Goal: Information Seeking & Learning: Learn about a topic

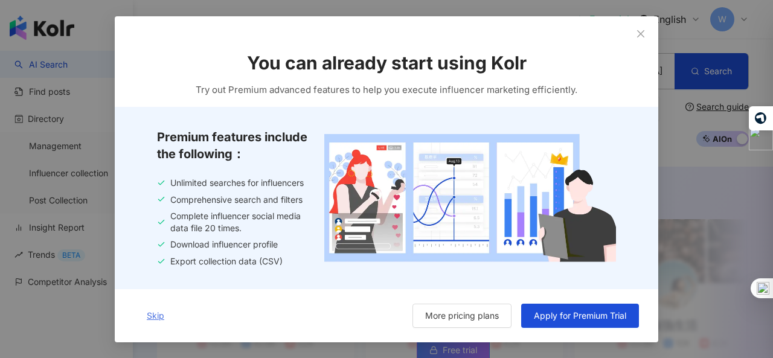
click at [151, 317] on span "Skip" at bounding box center [156, 315] width 18 height 10
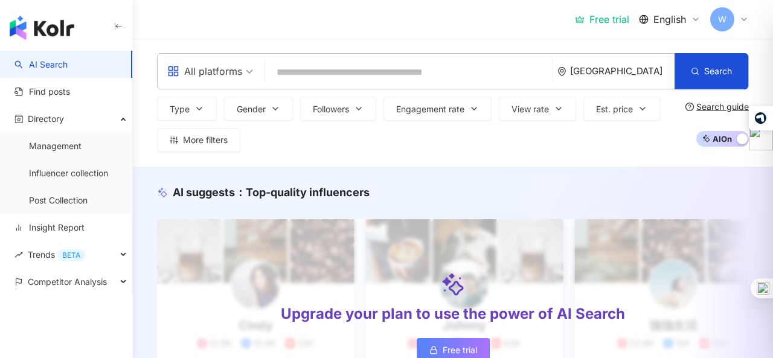
click at [652, 63] on div "Welcome to Kolr 👋 Welcome! We can help you meet all your influencer marketing n…" at bounding box center [387, 245] width 534 height 371
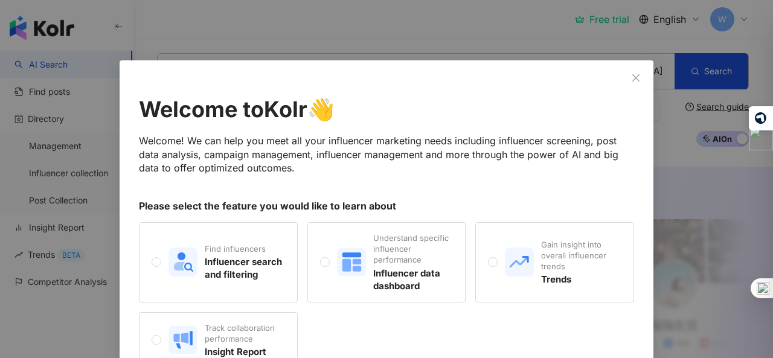
click at [477, 190] on div "Welcome to Kolr 👋 Welcome! We can help you meet all your influencer marketing n…" at bounding box center [386, 255] width 495 height 322
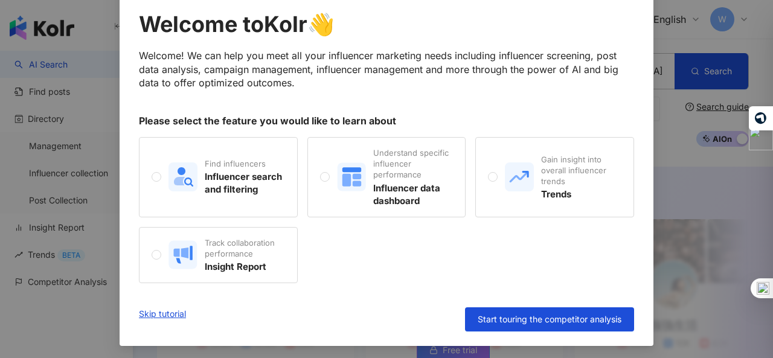
scroll to position [86, 0]
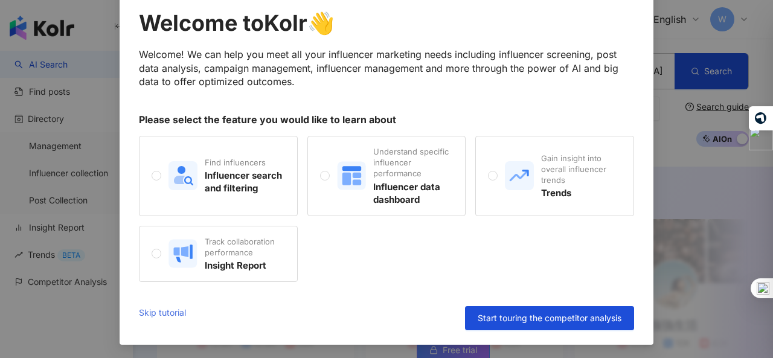
click at [176, 315] on link "Skip tutorial" at bounding box center [162, 318] width 47 height 24
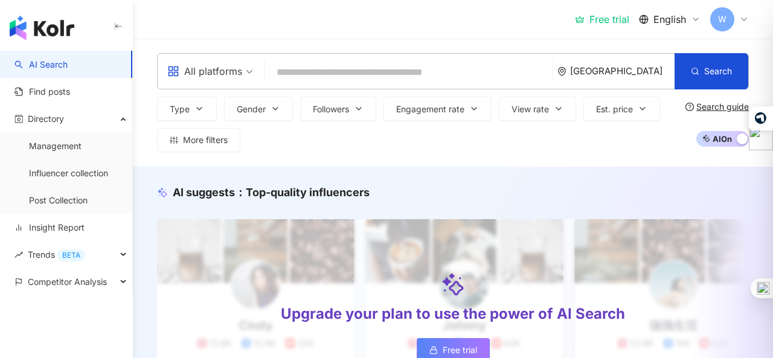
click at [644, 70] on div "[GEOGRAPHIC_DATA]" at bounding box center [622, 71] width 104 height 10
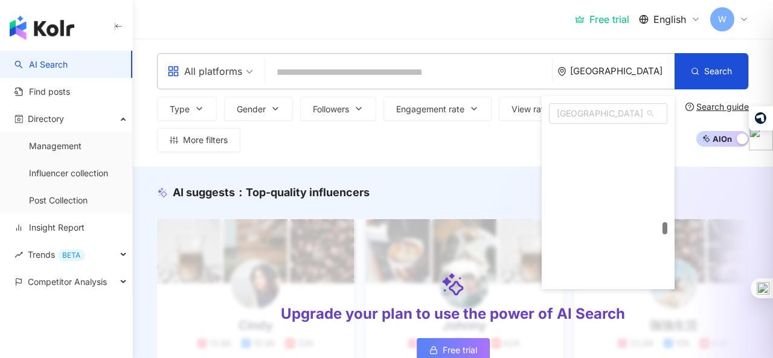
scroll to position [4064, 0]
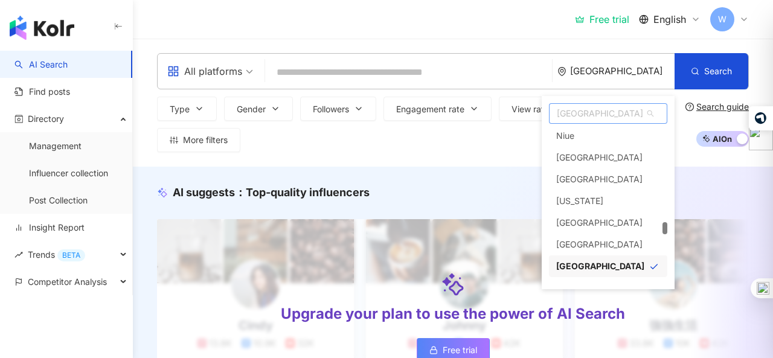
click at [598, 114] on span "[GEOGRAPHIC_DATA]" at bounding box center [607, 113] width 117 height 19
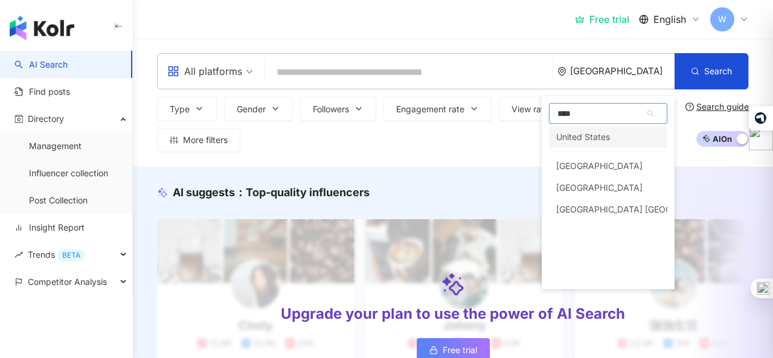
scroll to position [0, 0]
type input "******"
click at [599, 132] on div "United States" at bounding box center [583, 137] width 54 height 22
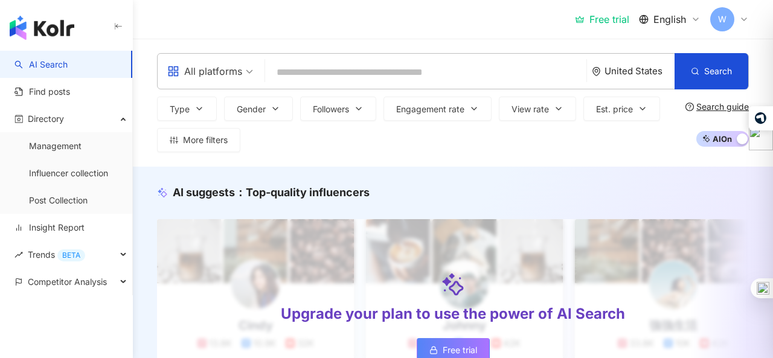
click at [232, 72] on div "All platforms" at bounding box center [204, 71] width 75 height 19
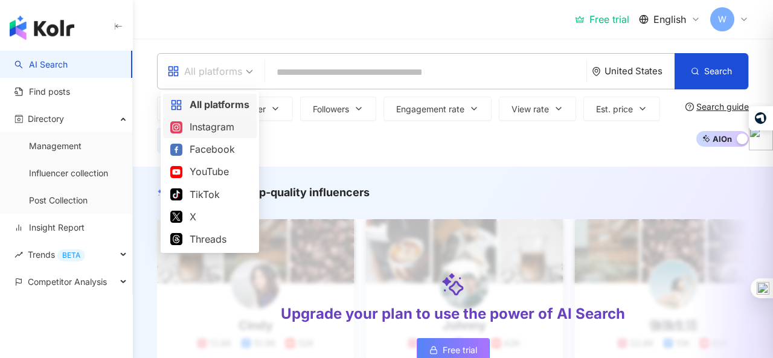
click at [225, 120] on div "Instagram" at bounding box center [209, 127] width 79 height 15
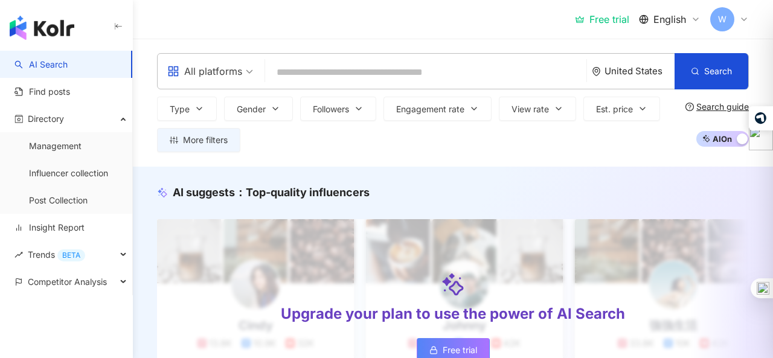
click at [339, 63] on input "search" at bounding box center [426, 72] width 312 height 23
click at [330, 77] on input "search" at bounding box center [419, 72] width 325 height 23
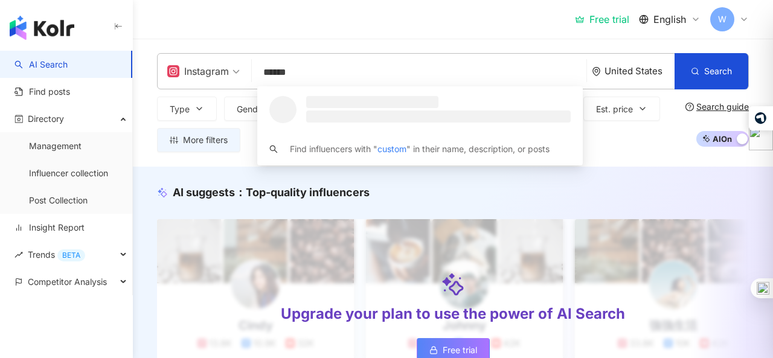
click at [330, 77] on input "******" at bounding box center [419, 72] width 325 height 23
type input "**********"
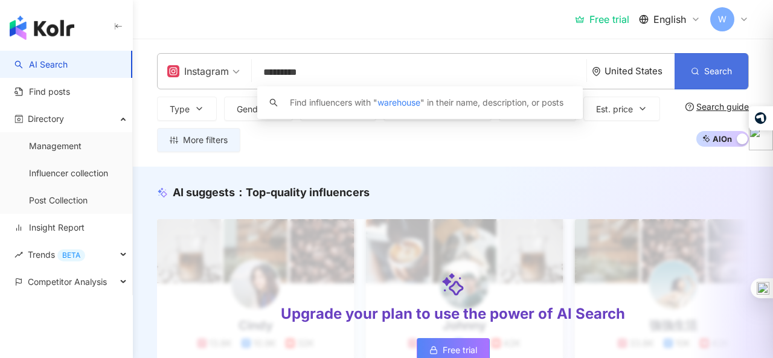
type input "*********"
click at [702, 71] on button "Search" at bounding box center [711, 71] width 74 height 36
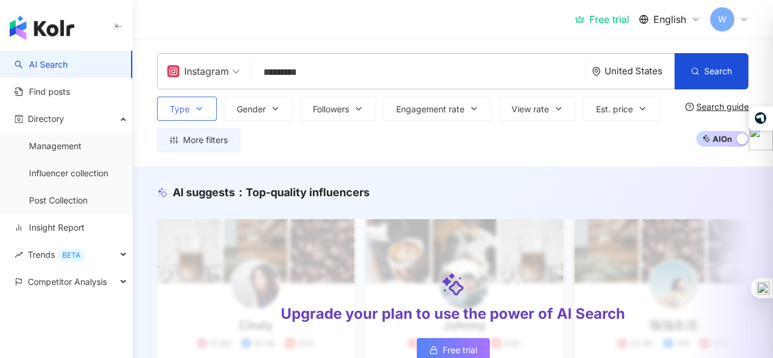
click at [210, 106] on button "Type" at bounding box center [187, 109] width 60 height 24
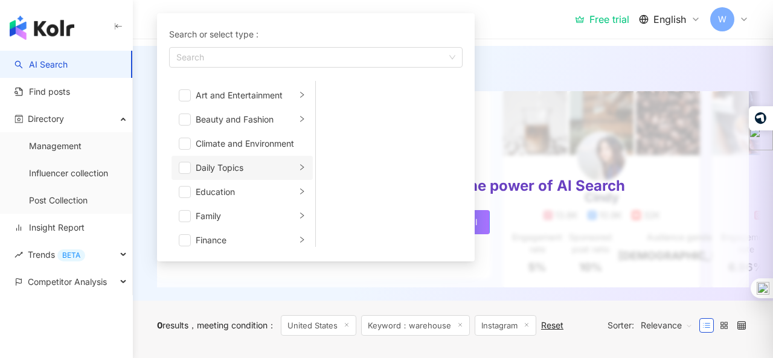
scroll to position [48, 0]
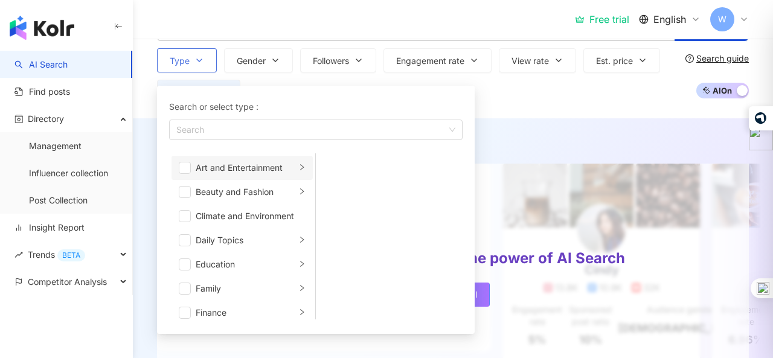
click at [301, 160] on li "Art and Entertainment" at bounding box center [241, 168] width 141 height 24
click at [297, 188] on li "Beauty and Fashion" at bounding box center [241, 192] width 141 height 24
click at [295, 132] on div "button" at bounding box center [309, 130] width 276 height 9
type input "********"
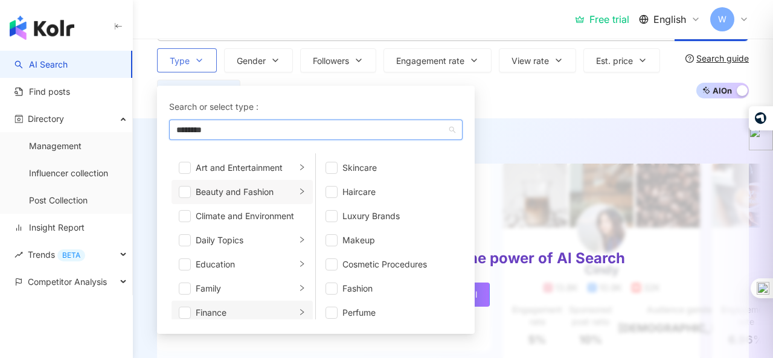
click at [257, 309] on div "Finance" at bounding box center [246, 312] width 100 height 13
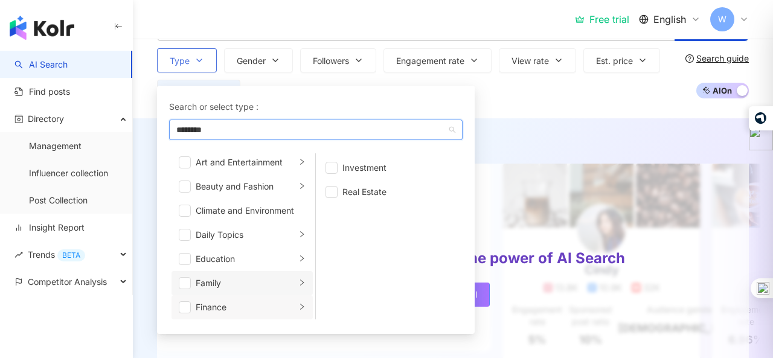
click at [260, 282] on div "Family" at bounding box center [246, 283] width 100 height 13
click at [252, 251] on li "Education" at bounding box center [241, 259] width 141 height 24
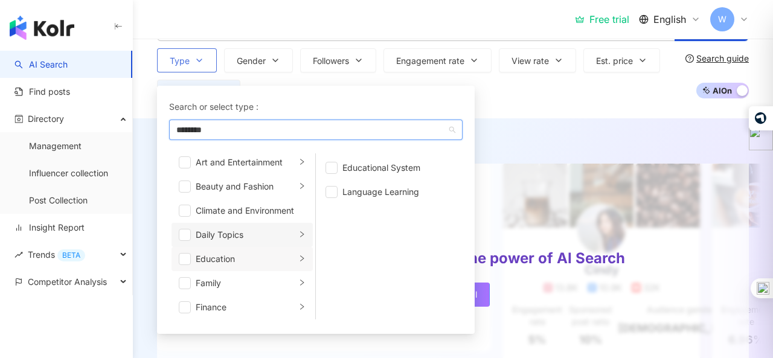
click at [253, 231] on div "Daily Topics" at bounding box center [246, 234] width 100 height 13
click at [261, 208] on div "Climate and Environment" at bounding box center [251, 210] width 110 height 13
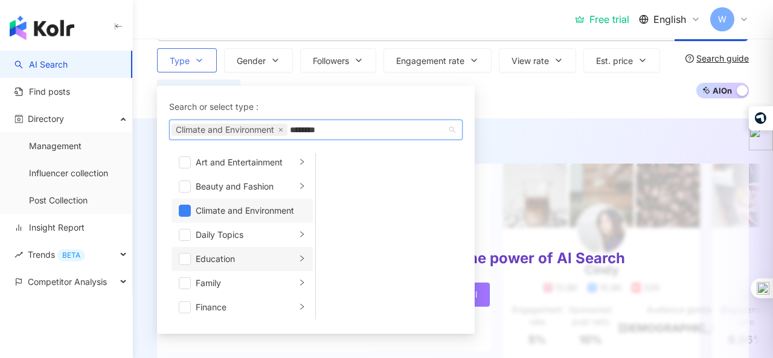
click at [260, 268] on li "Education" at bounding box center [241, 259] width 141 height 24
click at [191, 203] on li "Climate and Environment" at bounding box center [241, 211] width 141 height 24
click at [197, 261] on div "Education" at bounding box center [246, 258] width 100 height 13
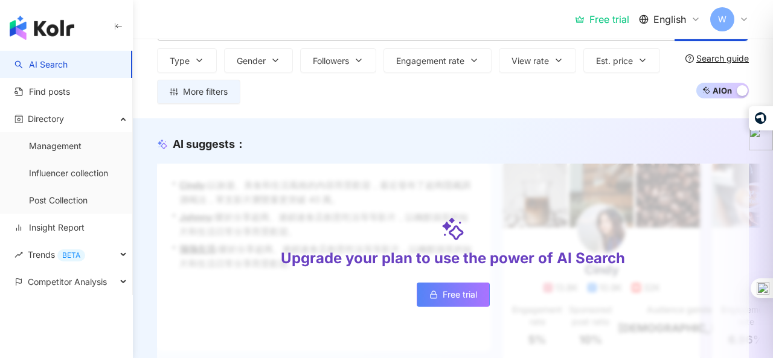
click at [151, 139] on div "AI suggests ： Upgrade your plan to use the power of AI Search Free trial • [PER…" at bounding box center [453, 247] width 640 height 223
click at [188, 61] on span "Type" at bounding box center [180, 61] width 20 height 10
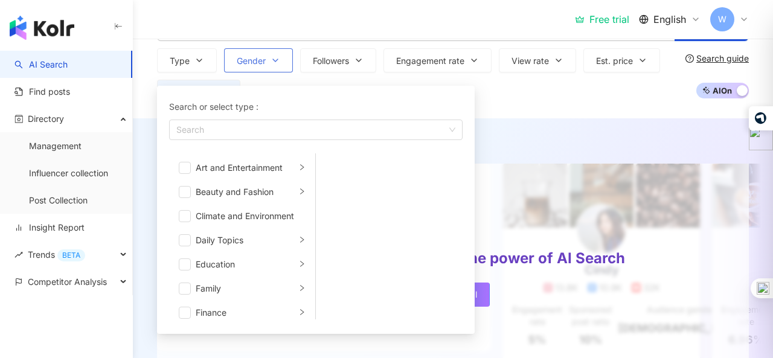
click at [248, 72] on button "Gender" at bounding box center [258, 60] width 69 height 24
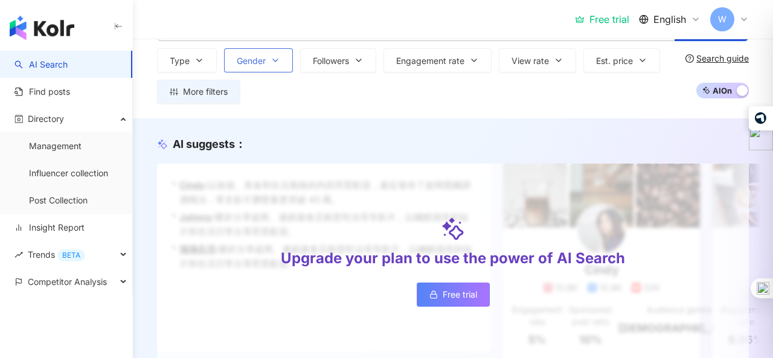
scroll to position [0, 0]
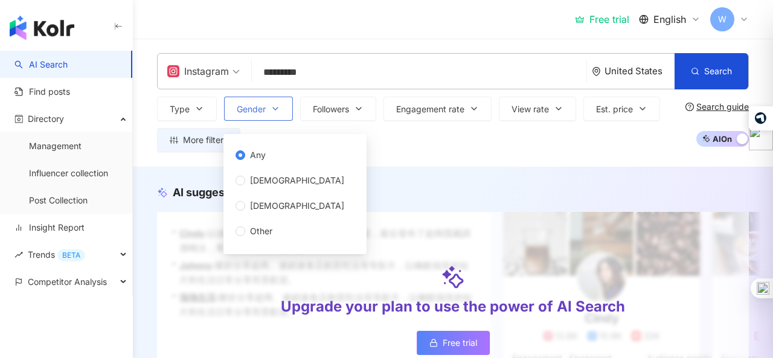
click at [248, 98] on button "Gender" at bounding box center [258, 109] width 69 height 24
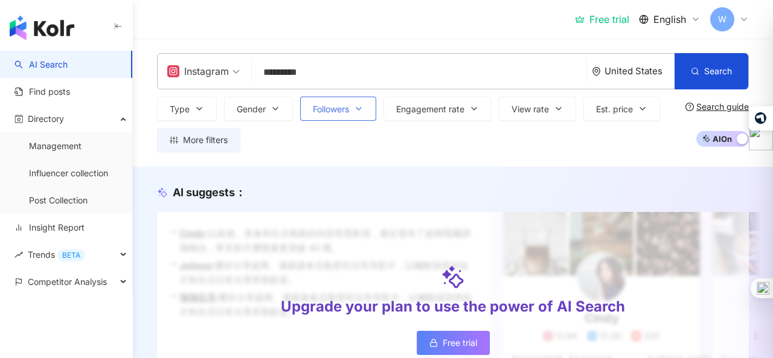
click at [350, 113] on button "Followers" at bounding box center [338, 109] width 76 height 24
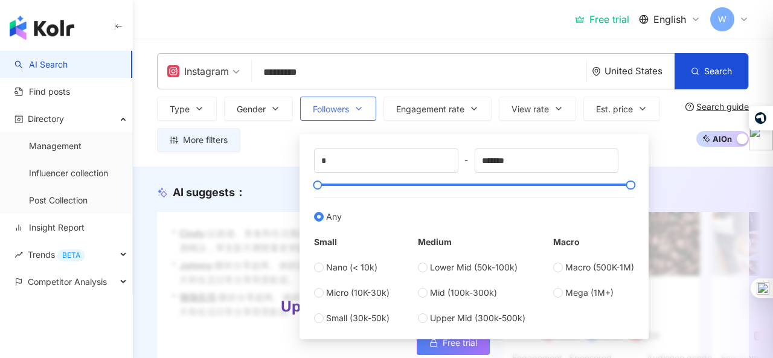
click at [349, 113] on span "Followers" at bounding box center [331, 109] width 36 height 10
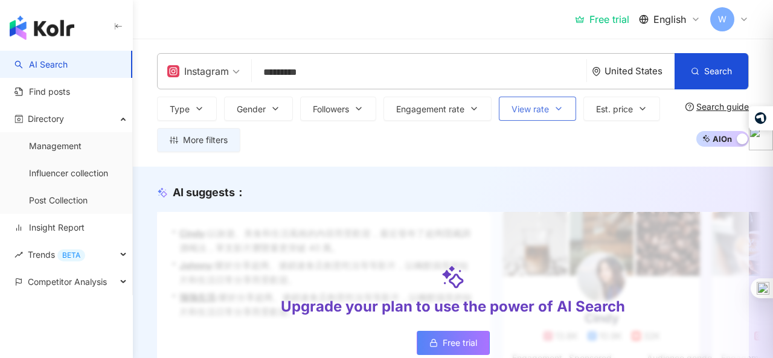
click at [547, 101] on button "View rate" at bounding box center [537, 109] width 77 height 24
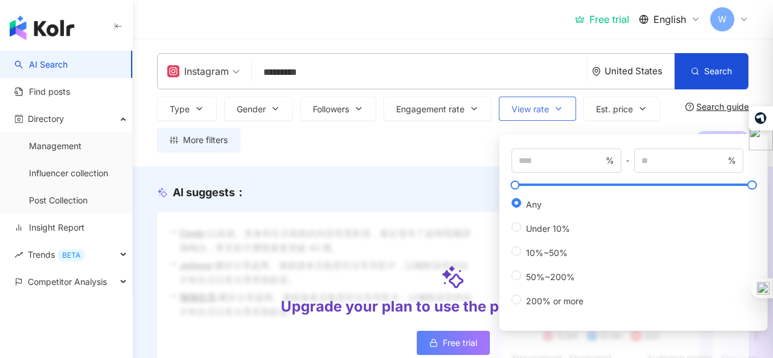
click at [547, 101] on button "View rate" at bounding box center [537, 109] width 77 height 24
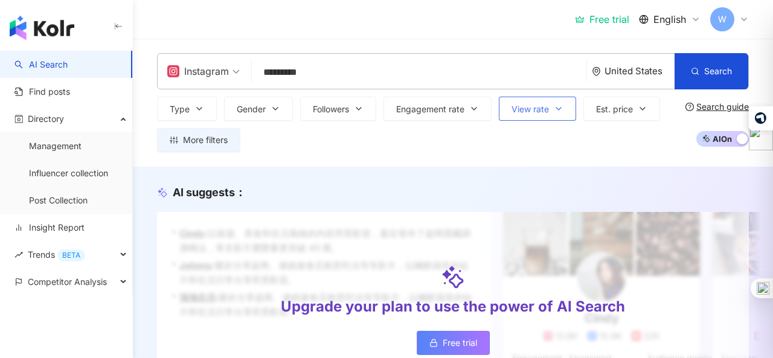
click at [547, 101] on button "View rate" at bounding box center [537, 109] width 77 height 24
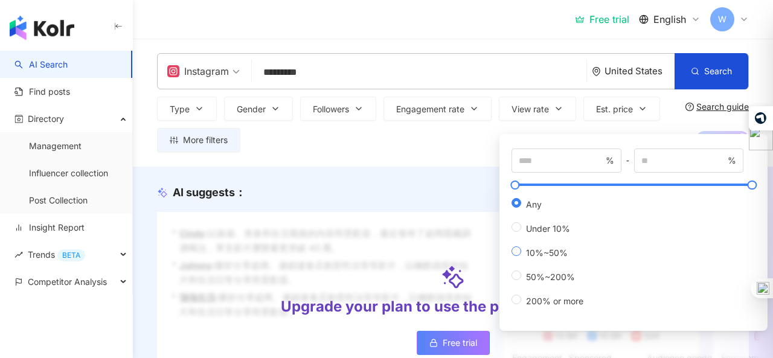
type input "**"
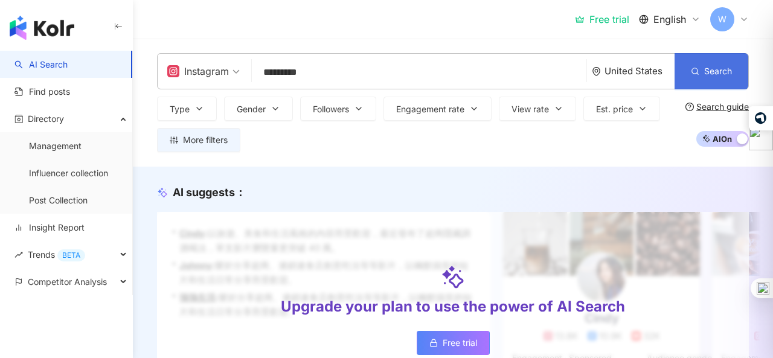
click at [708, 74] on span "Search" at bounding box center [718, 71] width 28 height 10
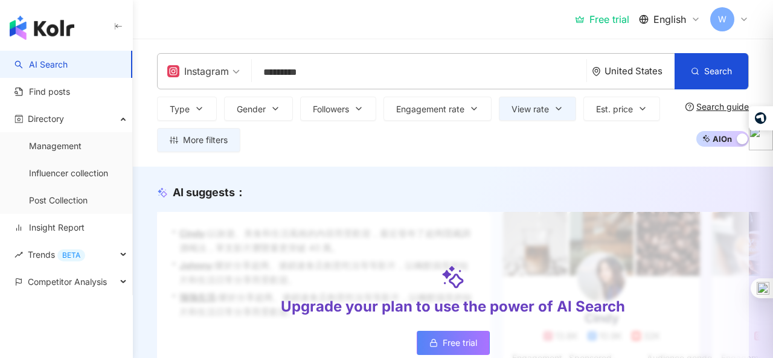
click at [198, 153] on div "Instagram ********* [GEOGRAPHIC_DATA] Search keyword Find influencers with " wa…" at bounding box center [453, 103] width 640 height 128
click at [192, 144] on span "More filters" at bounding box center [205, 140] width 45 height 10
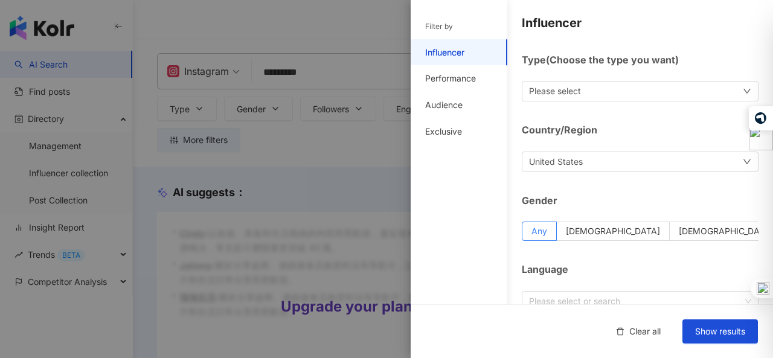
click at [597, 95] on div "Please select" at bounding box center [640, 91] width 237 height 21
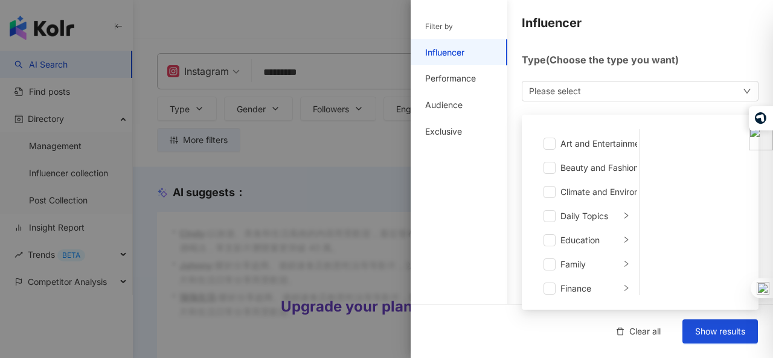
click at [597, 95] on div "Please select Art and Entertainment Beauty and Fashion Climate and Environment …" at bounding box center [640, 91] width 237 height 21
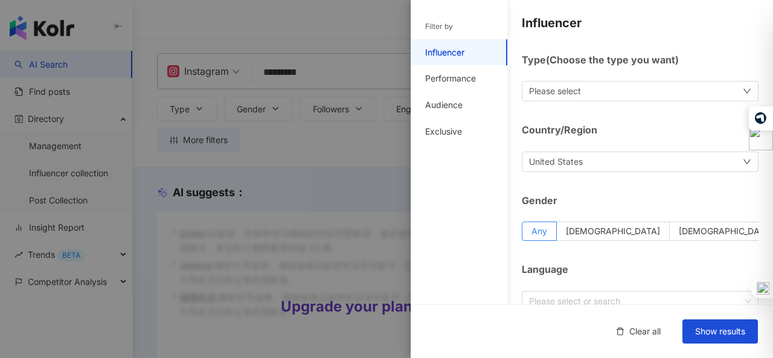
click at [467, 85] on div "Performance" at bounding box center [459, 78] width 97 height 27
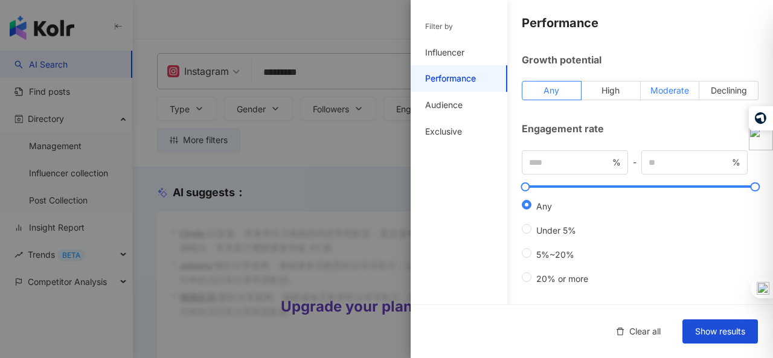
click at [681, 85] on label "Moderate" at bounding box center [670, 90] width 59 height 19
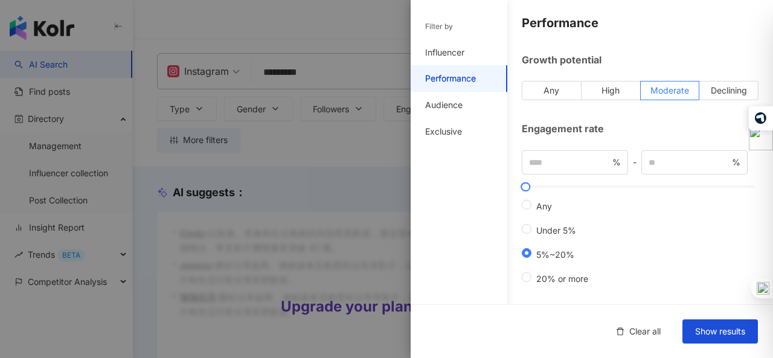
type input "*"
type input "**"
click at [731, 325] on button "Show results" at bounding box center [719, 331] width 75 height 24
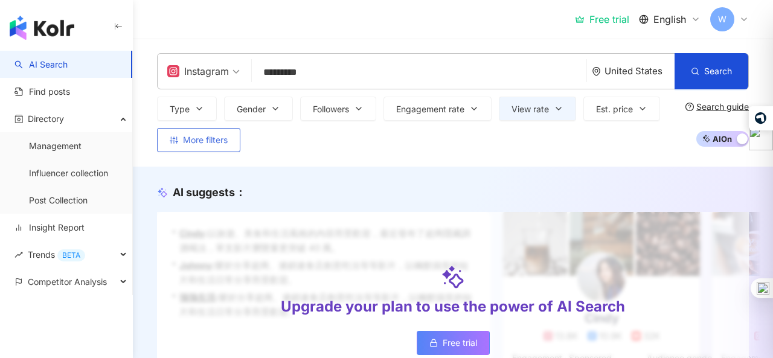
click at [226, 139] on span "More filters" at bounding box center [205, 140] width 45 height 10
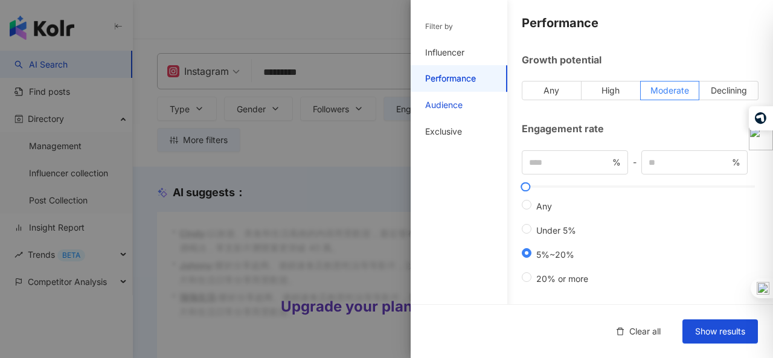
click at [462, 106] on div "Audience" at bounding box center [443, 105] width 37 height 12
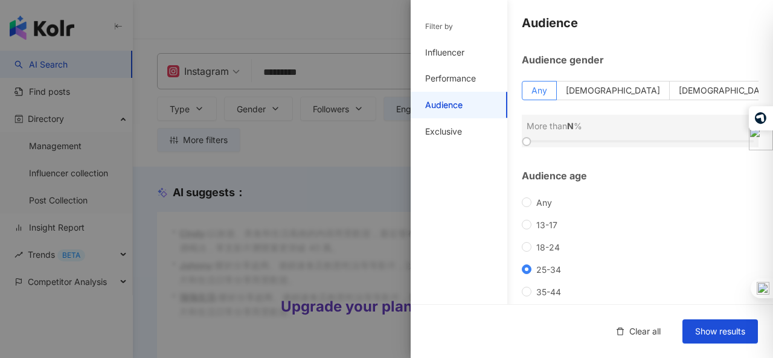
click at [528, 208] on div "Any [PHONE_NUMBER] [PHONE_NUMBER] 45-64 65+" at bounding box center [640, 269] width 237 height 144
click at [460, 129] on div "Exclusive" at bounding box center [443, 132] width 37 height 12
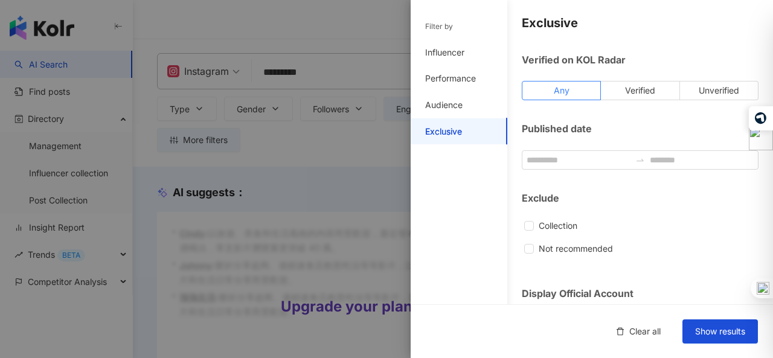
click at [687, 287] on div "Display Official Account" at bounding box center [640, 293] width 237 height 13
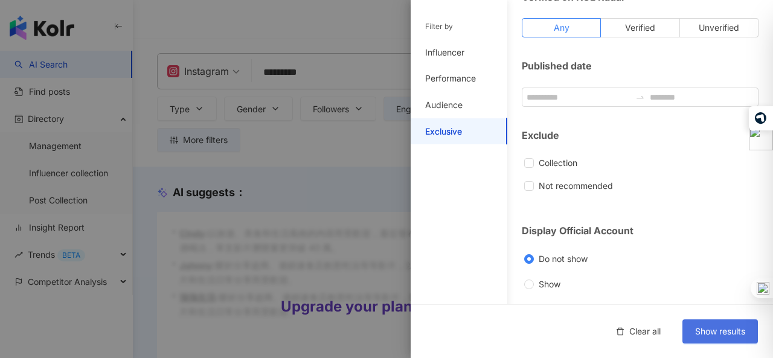
click at [684, 322] on button "Show results" at bounding box center [719, 331] width 75 height 24
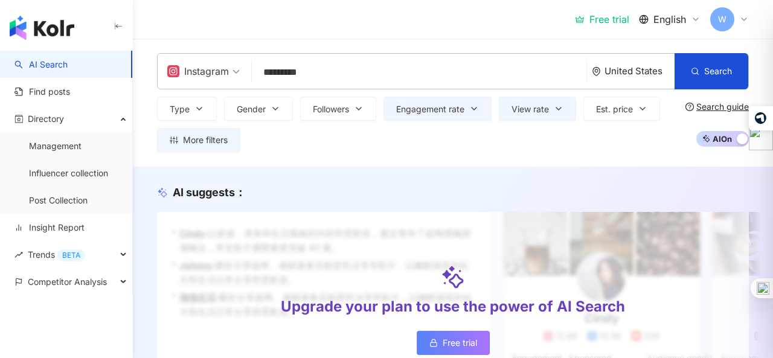
click at [613, 167] on div "AI suggests ： Upgrade your plan to use the power of AI Search Free trial • [PER…" at bounding box center [453, 294] width 640 height 255
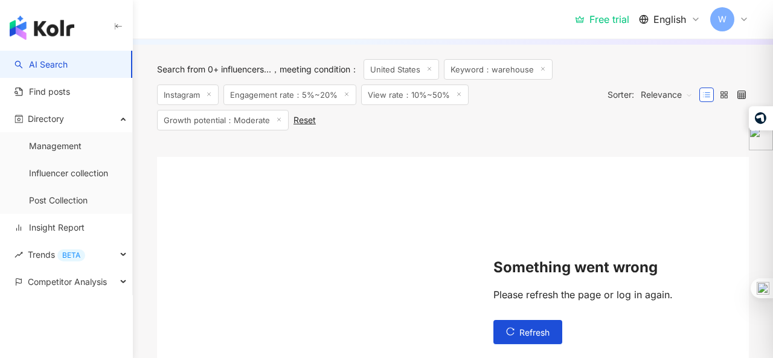
scroll to position [313, 0]
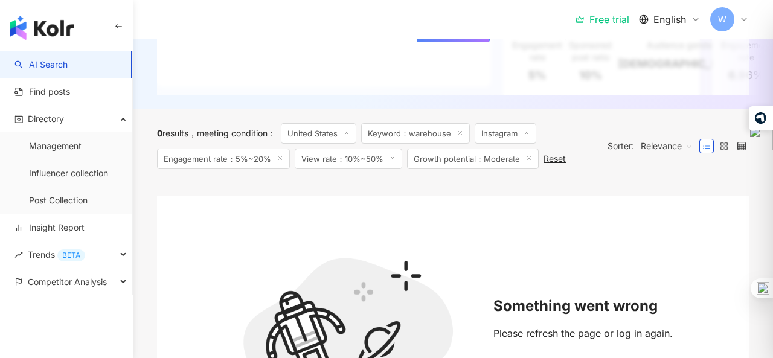
click at [553, 164] on div "Reset" at bounding box center [554, 159] width 22 height 10
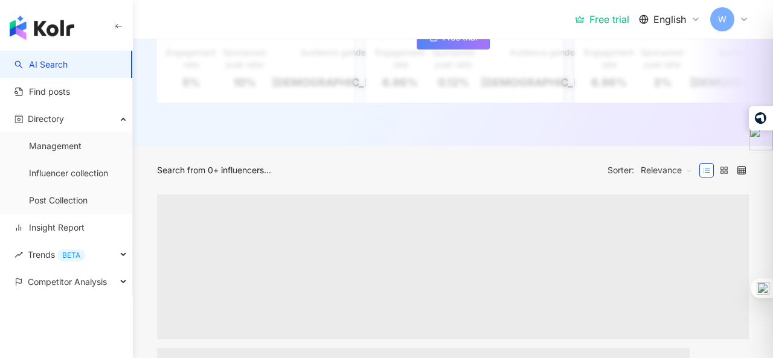
click at [553, 146] on div "AI suggests ： Top-quality influencers Upgrade your plan to use the power of AI …" at bounding box center [453, 0] width 640 height 292
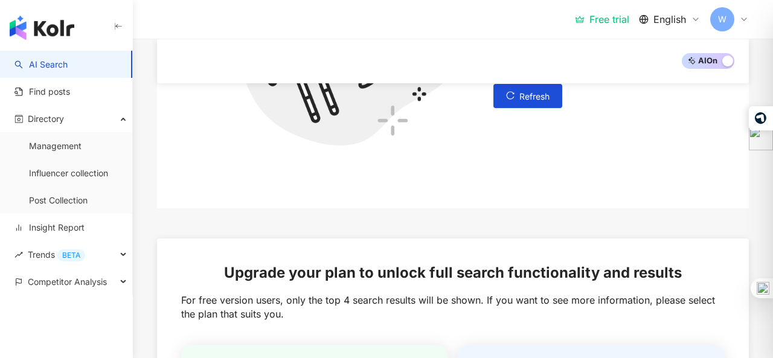
scroll to position [474, 0]
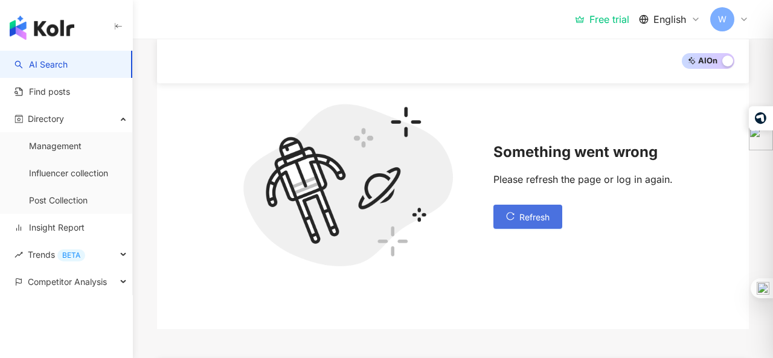
click at [532, 217] on button "Refresh" at bounding box center [527, 217] width 69 height 24
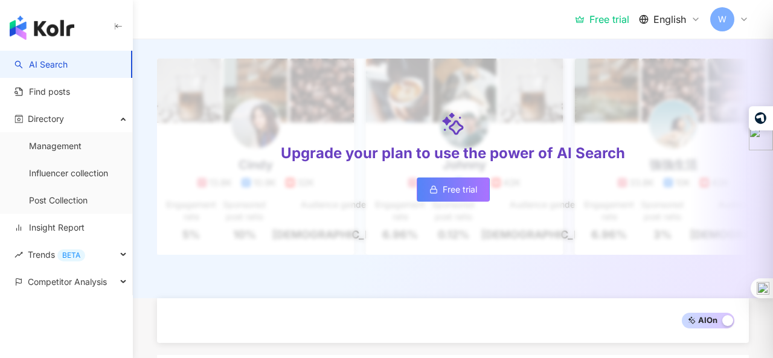
scroll to position [0, 0]
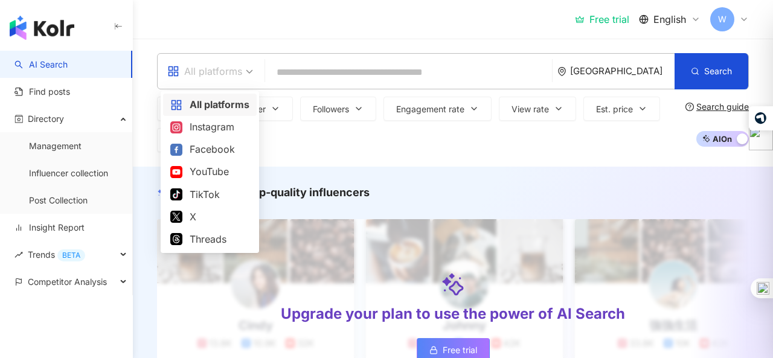
click at [245, 82] on span at bounding box center [210, 71] width 86 height 35
click at [233, 134] on div "Instagram" at bounding box center [209, 127] width 79 height 15
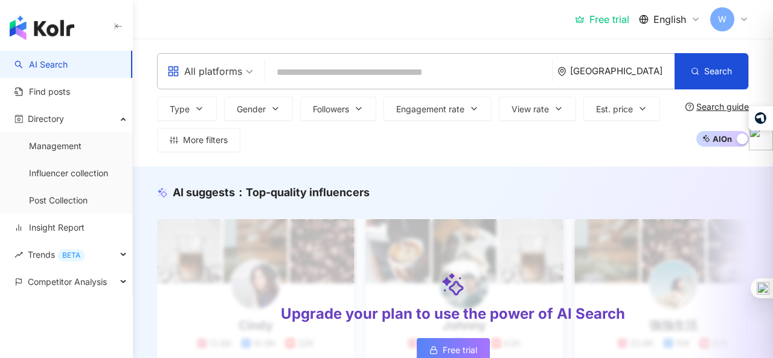
click at [649, 62] on div "[GEOGRAPHIC_DATA]" at bounding box center [615, 71] width 117 height 35
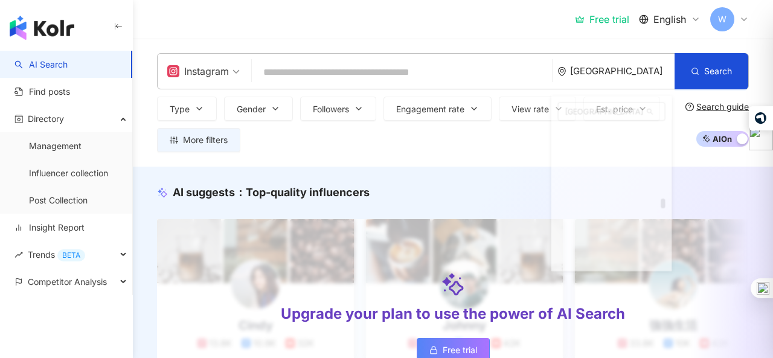
scroll to position [4064, 0]
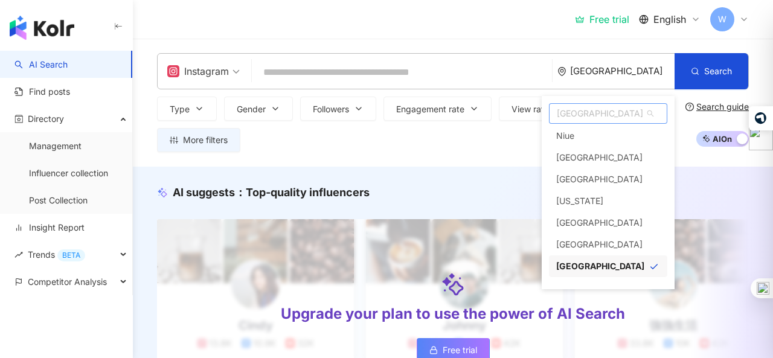
click at [594, 114] on span "[GEOGRAPHIC_DATA]" at bounding box center [607, 113] width 117 height 19
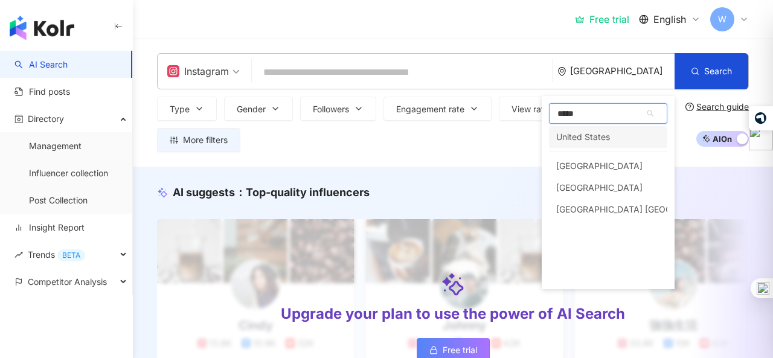
scroll to position [0, 0]
type input "******"
click at [591, 134] on div "United States" at bounding box center [583, 137] width 54 height 22
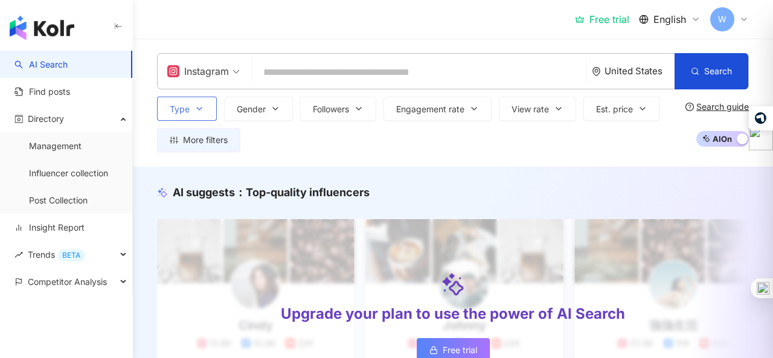
click at [199, 107] on icon "button" at bounding box center [199, 109] width 10 height 10
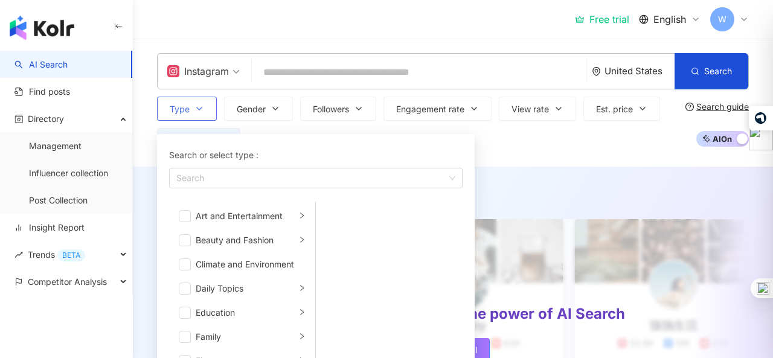
click at [199, 106] on icon "button" at bounding box center [199, 109] width 10 height 10
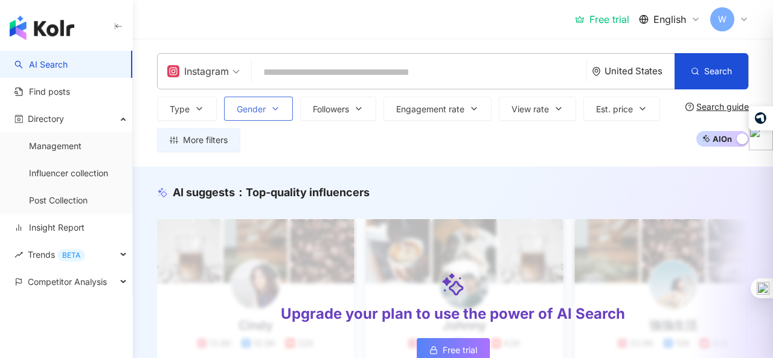
click at [258, 103] on button "Gender" at bounding box center [258, 109] width 69 height 24
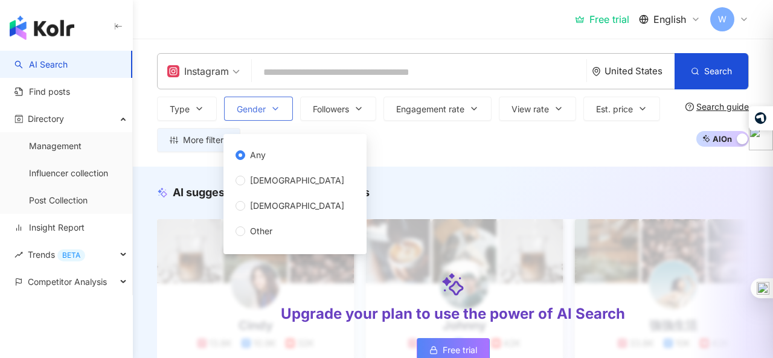
click at [258, 102] on button "Gender" at bounding box center [258, 109] width 69 height 24
click at [353, 94] on div "Instagram [GEOGRAPHIC_DATA] Search keyword Find influencers with " warehouse " …" at bounding box center [453, 102] width 640 height 99
click at [353, 102] on button "Followers" at bounding box center [338, 109] width 76 height 24
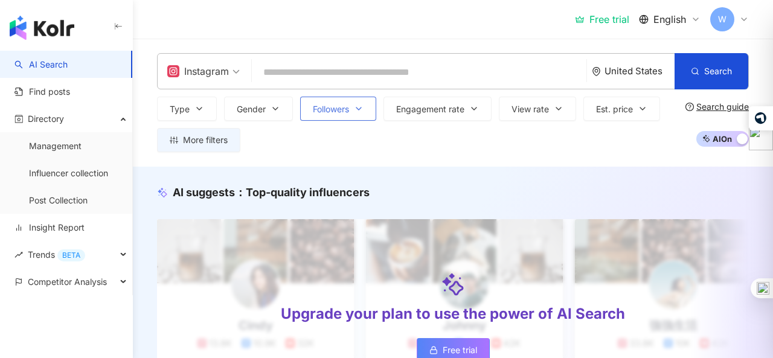
click at [353, 102] on button "Followers" at bounding box center [338, 109] width 76 height 24
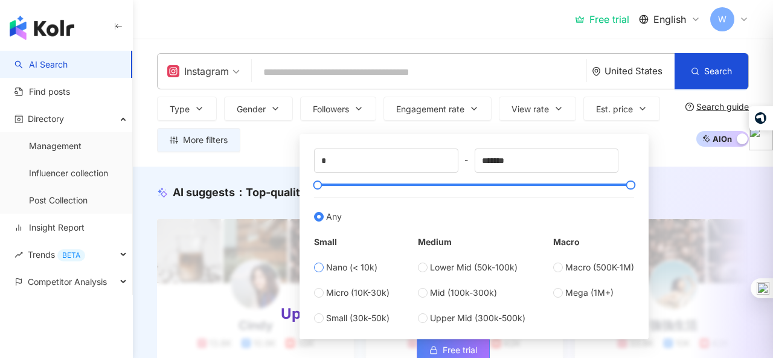
type input "****"
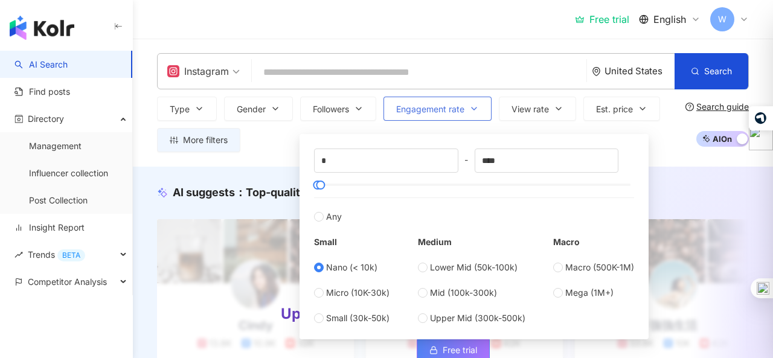
click at [518, 116] on button "View rate" at bounding box center [537, 109] width 77 height 24
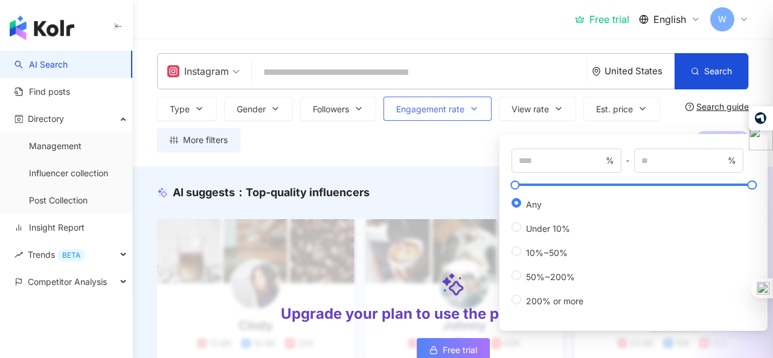
click at [458, 106] on span "Engagement rate" at bounding box center [430, 109] width 68 height 10
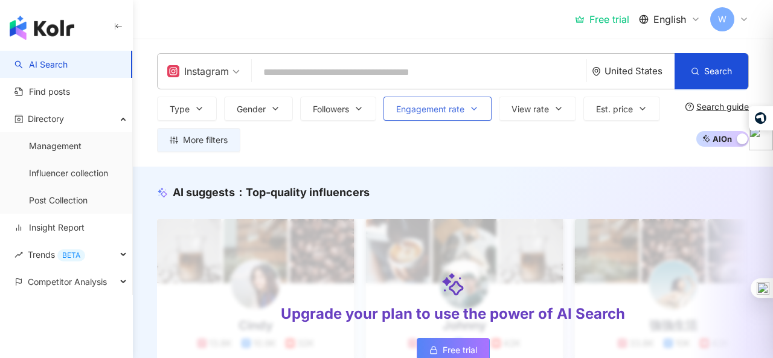
click at [458, 106] on span "Engagement rate" at bounding box center [430, 109] width 68 height 10
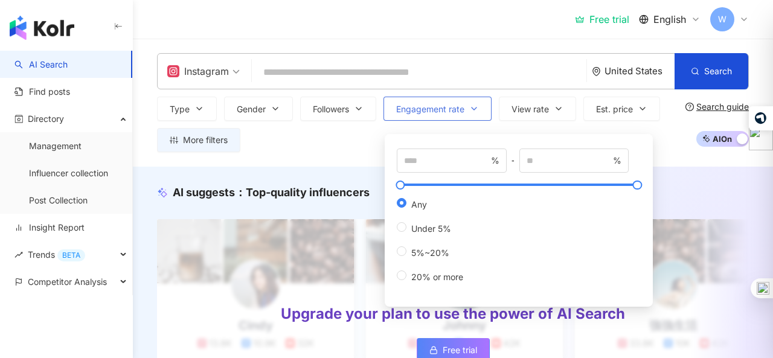
click at [458, 106] on span "Engagement rate" at bounding box center [430, 109] width 68 height 10
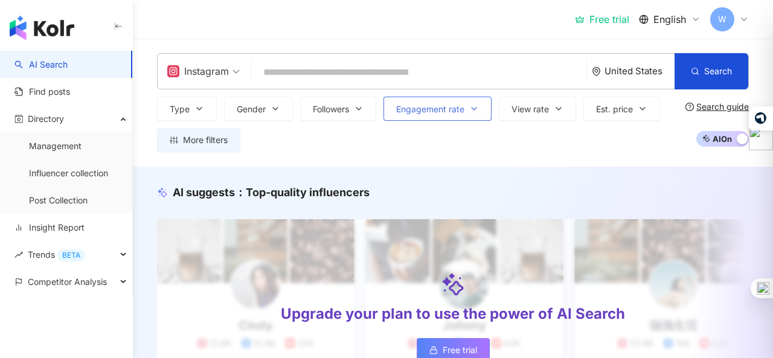
click at [458, 106] on span "Engagement rate" at bounding box center [430, 109] width 68 height 10
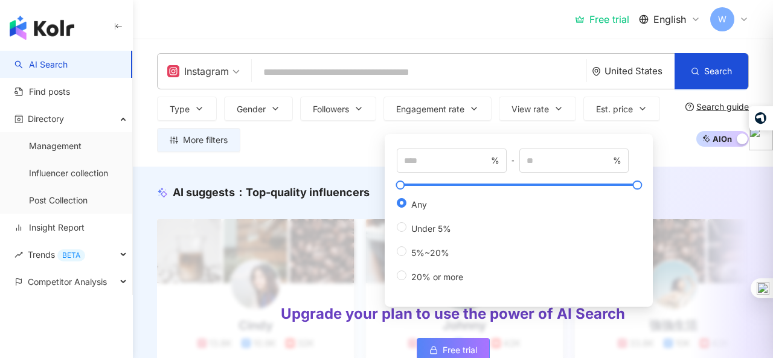
type input "*"
type input "**"
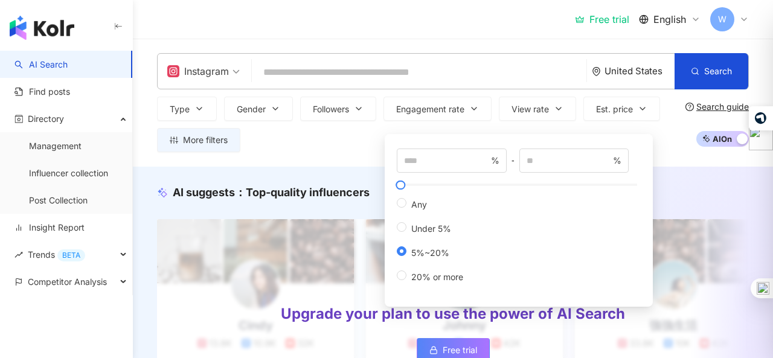
click at [326, 153] on div "Instagram [GEOGRAPHIC_DATA] Search keyword Find influencers with " warehouse " …" at bounding box center [453, 103] width 640 height 128
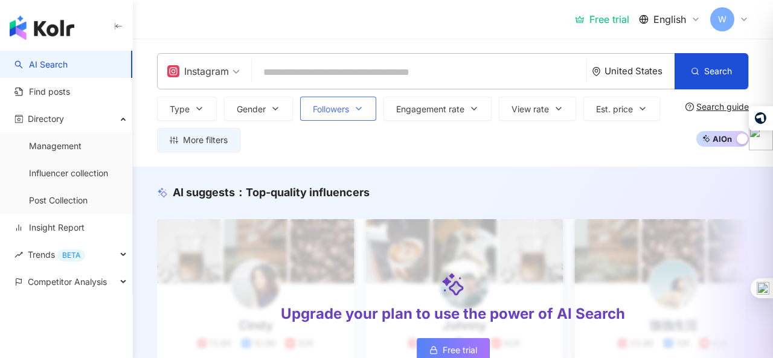
click at [338, 112] on span "Followers" at bounding box center [331, 109] width 36 height 10
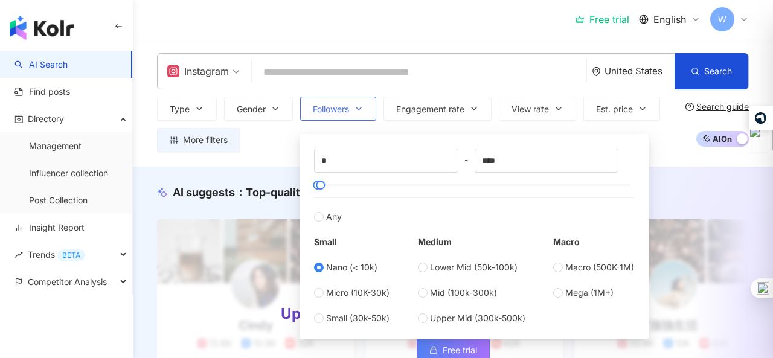
click at [341, 111] on span "Followers" at bounding box center [331, 109] width 36 height 10
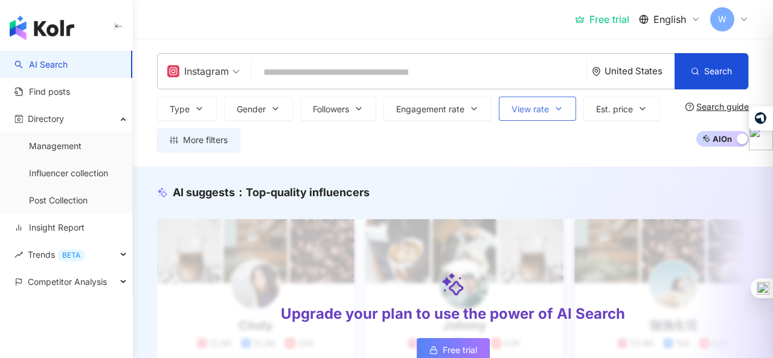
click at [520, 104] on span "View rate" at bounding box center [529, 109] width 37 height 10
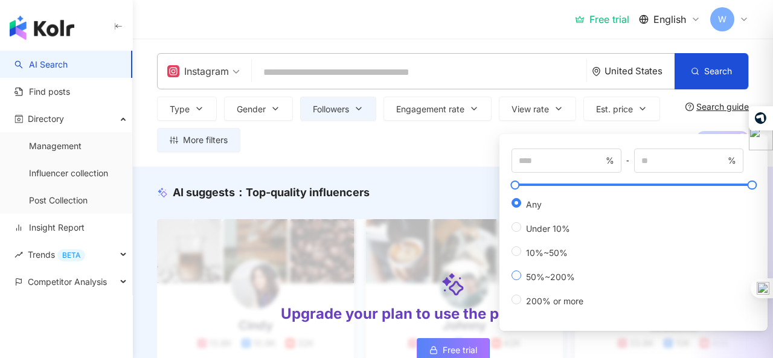
click at [525, 275] on span "50%~200%" at bounding box center [550, 277] width 59 height 10
type input "**"
type input "***"
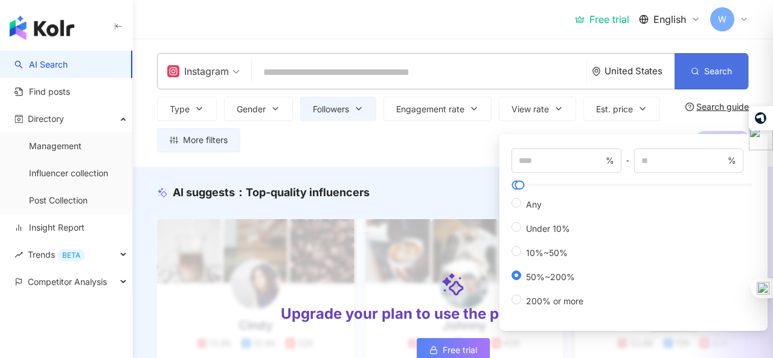
click at [700, 65] on button "Search" at bounding box center [711, 71] width 74 height 36
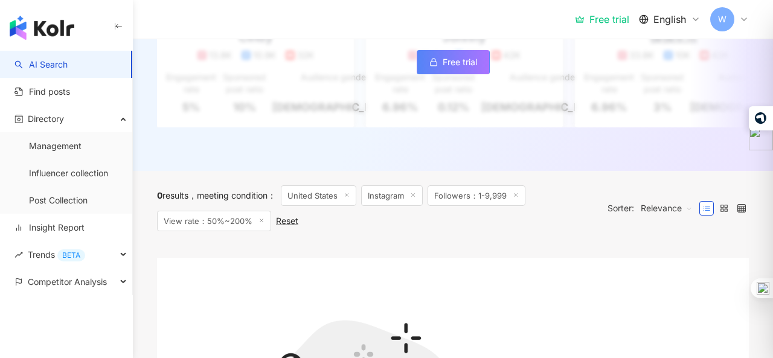
scroll to position [576, 0]
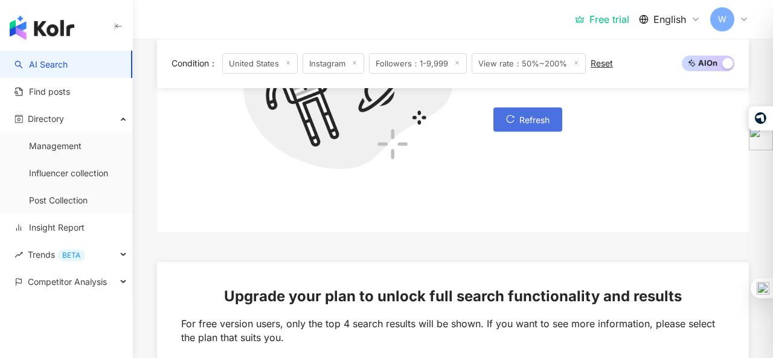
click at [545, 125] on span "Refresh" at bounding box center [534, 120] width 30 height 10
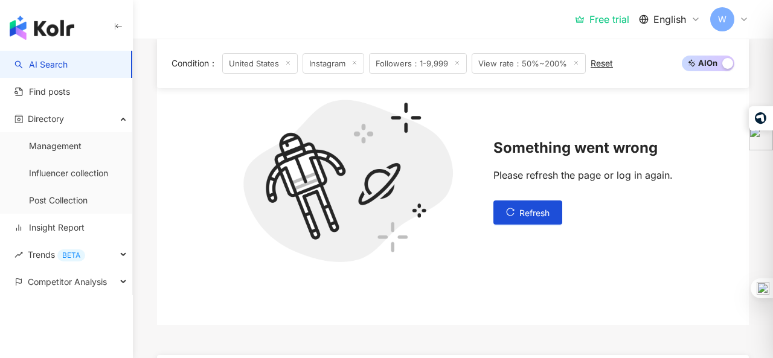
scroll to position [0, 0]
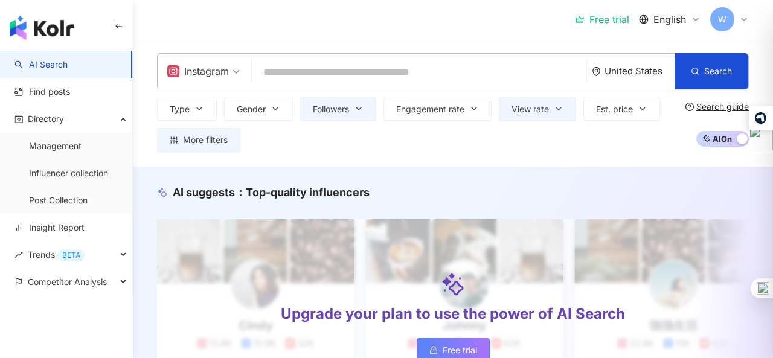
click at [203, 74] on div "Instagram" at bounding box center [198, 71] width 62 height 19
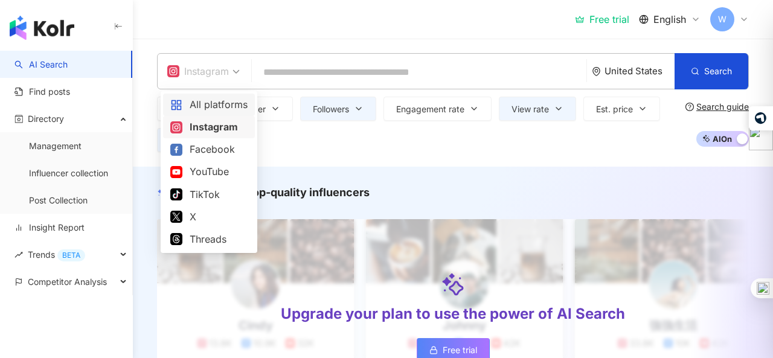
click at [213, 112] on div "All platforms" at bounding box center [208, 104] width 77 height 15
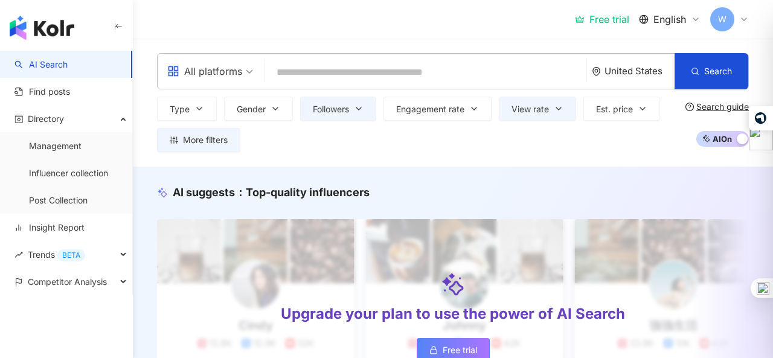
click at [413, 156] on div "all All platforms [GEOGRAPHIC_DATA] Search keyword Find influencers with " ware…" at bounding box center [453, 103] width 640 height 128
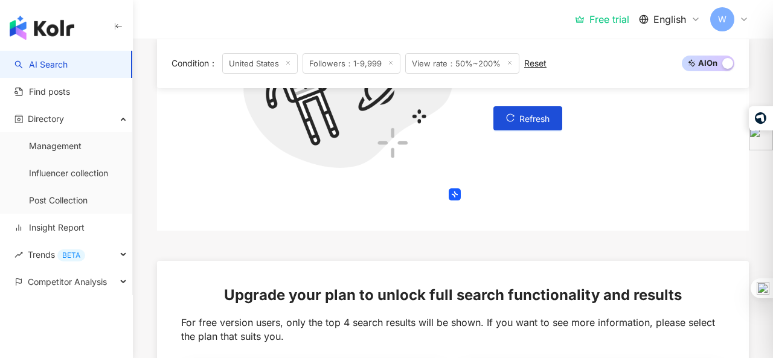
scroll to position [481, 0]
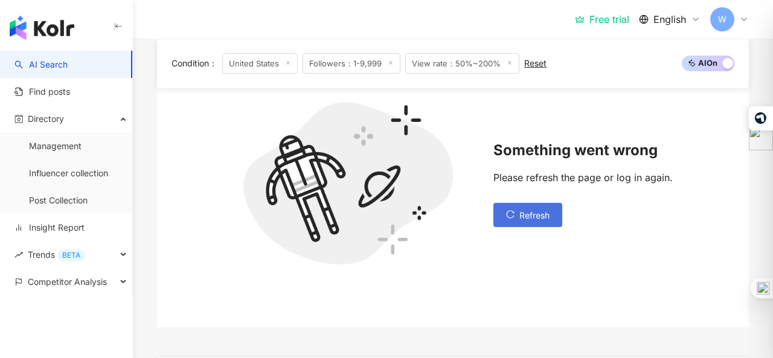
click at [527, 219] on span "Refresh" at bounding box center [534, 216] width 30 height 10
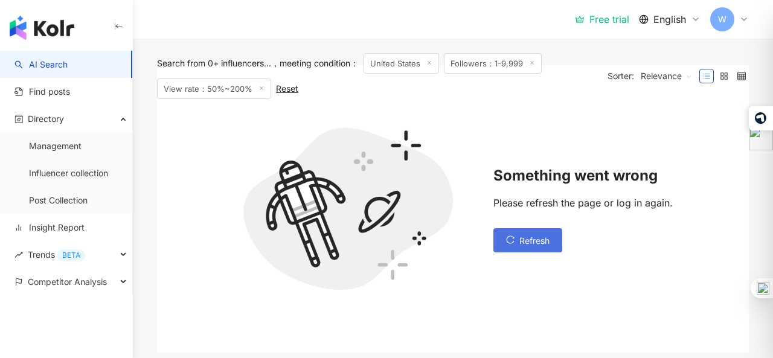
scroll to position [0, 0]
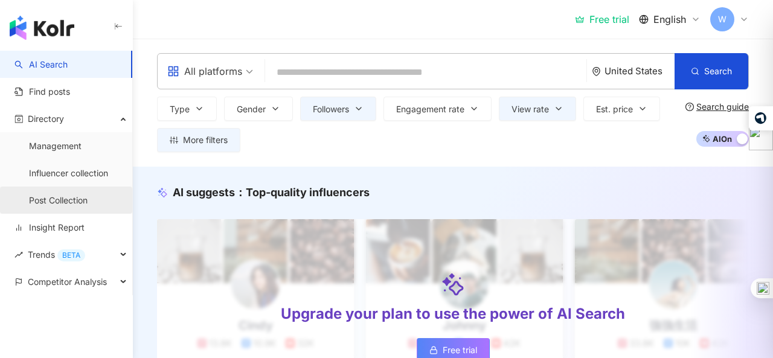
click at [88, 194] on link "Post Collection" at bounding box center [58, 200] width 59 height 12
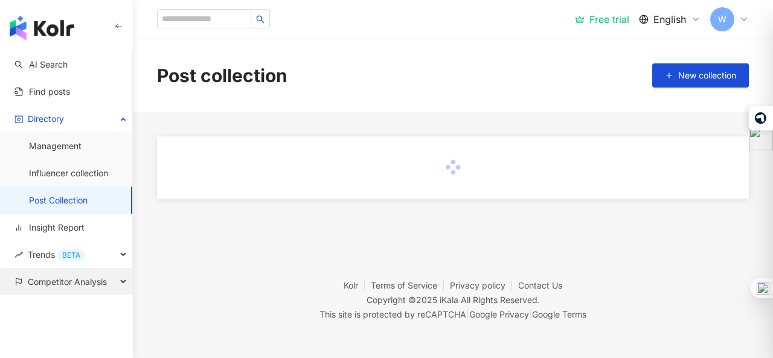
click at [107, 278] on span "Competitor Analysis" at bounding box center [67, 281] width 79 height 27
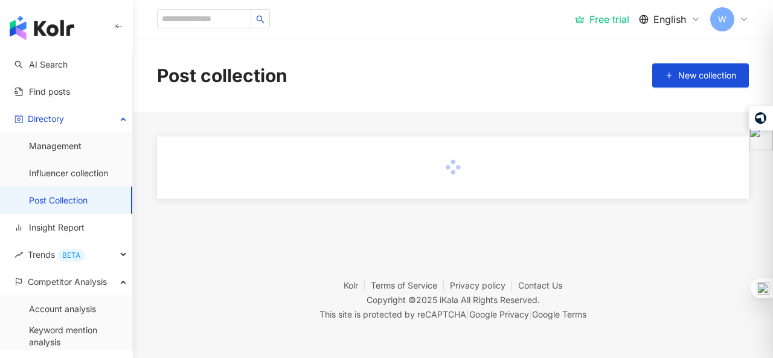
click at [146, 270] on footer "Kolr Terms of Service Privacy policy Contact Us Copyright © 2025 iKala All Righ…" at bounding box center [453, 291] width 640 height 134
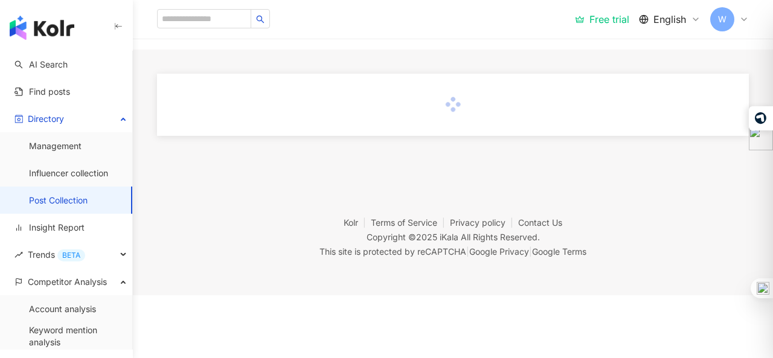
scroll to position [70, 0]
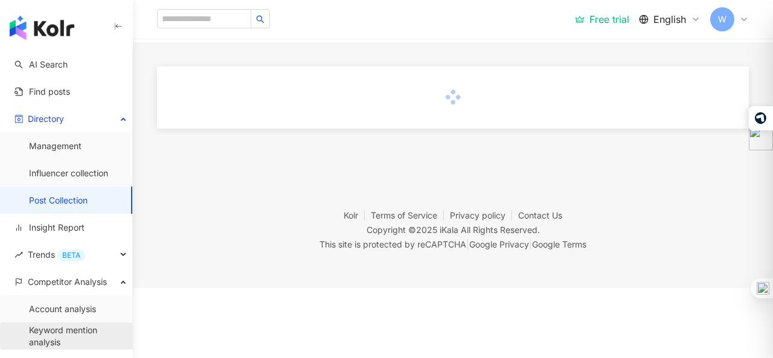
click at [64, 341] on link "Keyword mention analysis" at bounding box center [76, 336] width 94 height 24
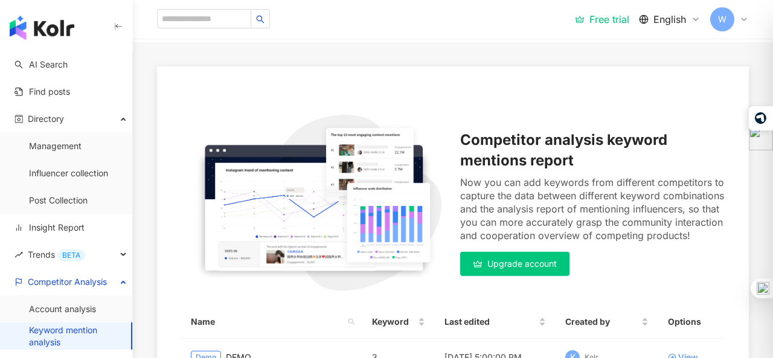
scroll to position [0, 0]
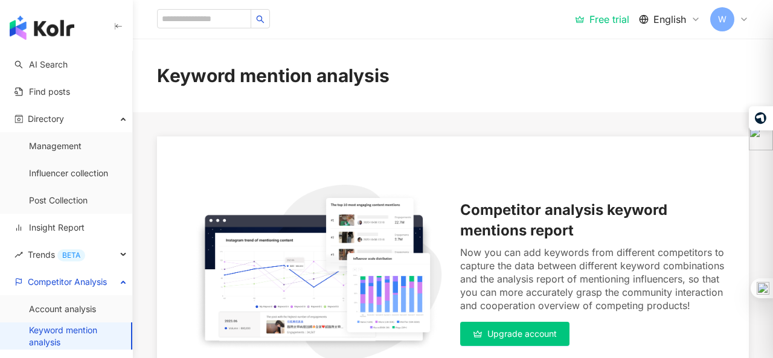
click at [456, 85] on div "Keyword mention analysis" at bounding box center [453, 75] width 640 height 25
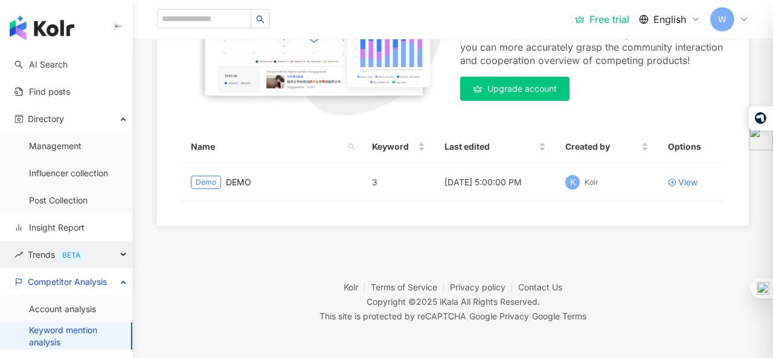
click at [115, 263] on div "Trends BETA" at bounding box center [66, 254] width 132 height 27
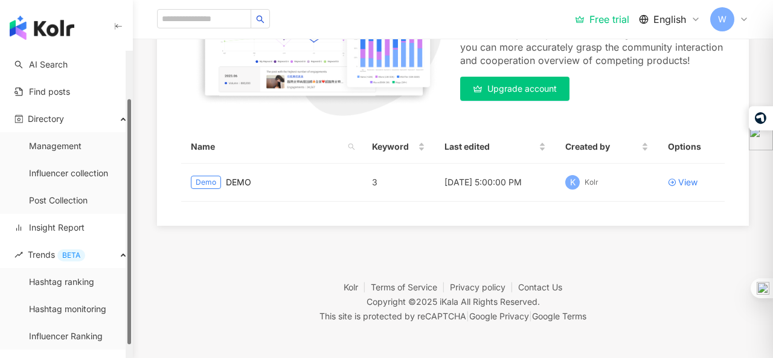
scroll to position [58, 0]
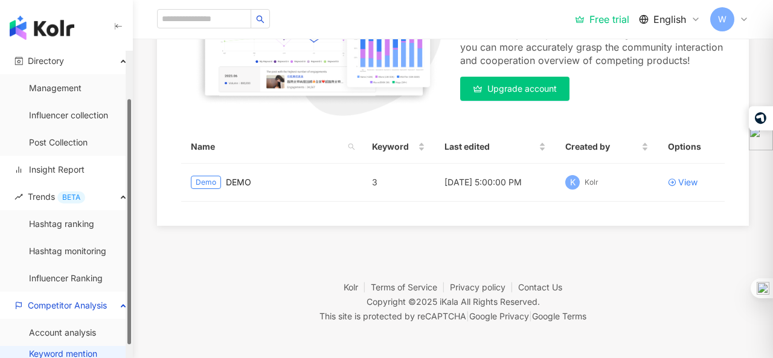
drag, startPoint x: 129, startPoint y: 280, endPoint x: 134, endPoint y: 327, distance: 46.7
click at [131, 327] on div "button" at bounding box center [129, 221] width 4 height 245
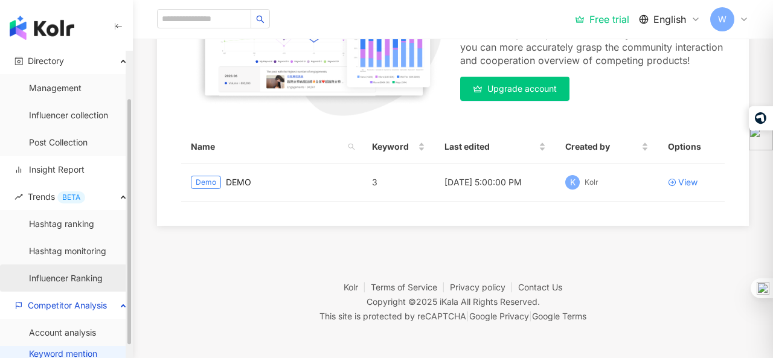
click at [95, 278] on link "Influencer Ranking" at bounding box center [66, 278] width 74 height 12
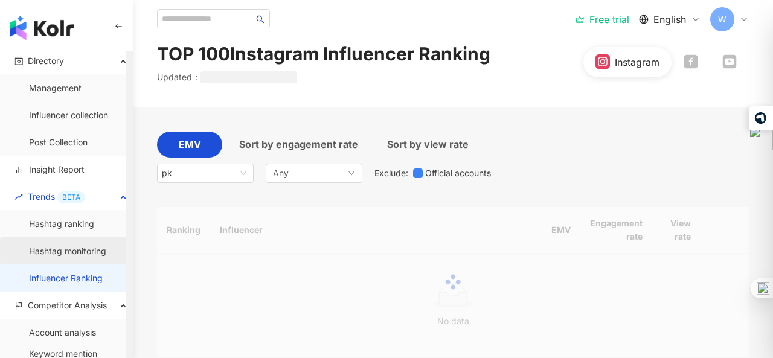
scroll to position [0, 0]
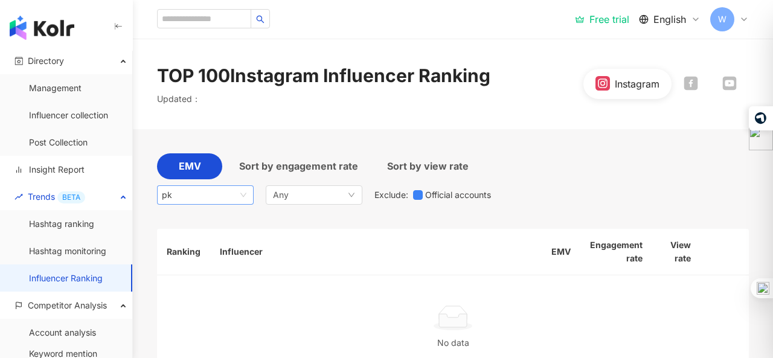
click at [235, 197] on span "pk" at bounding box center [205, 195] width 87 height 18
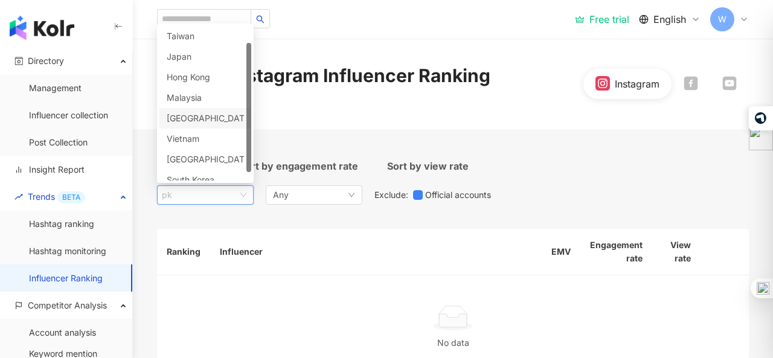
scroll to position [30, 0]
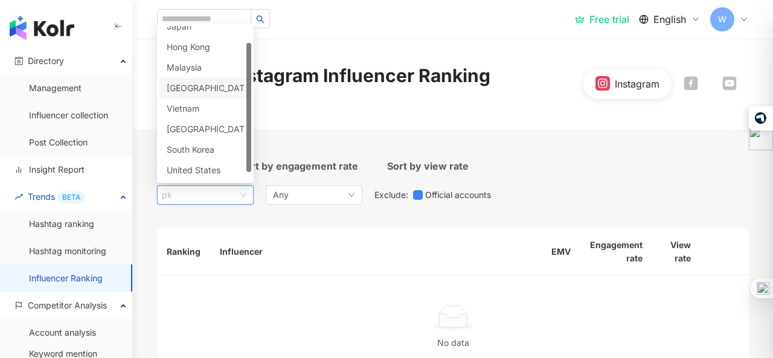
drag, startPoint x: 249, startPoint y: 125, endPoint x: 255, endPoint y: 190, distance: 65.5
click at [255, 190] on div "pk my th vn [GEOGRAPHIC_DATA] [GEOGRAPHIC_DATA] [GEOGRAPHIC_DATA] [GEOGRAPHIC_D…" at bounding box center [326, 194] width 339 height 19
click at [216, 178] on div "United States" at bounding box center [205, 170] width 92 height 21
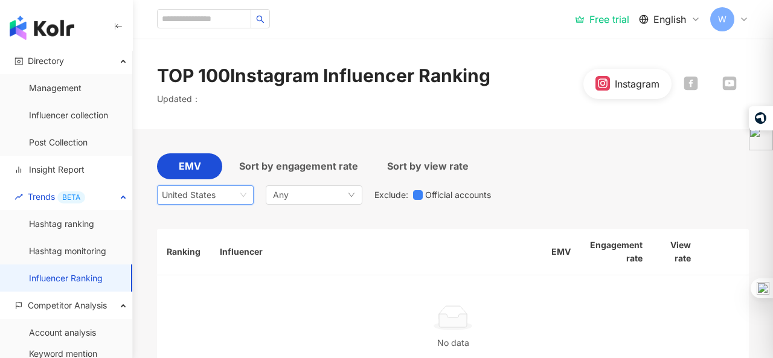
click at [682, 82] on div at bounding box center [690, 84] width 39 height 16
click at [729, 85] on icon at bounding box center [728, 83] width 11 height 8
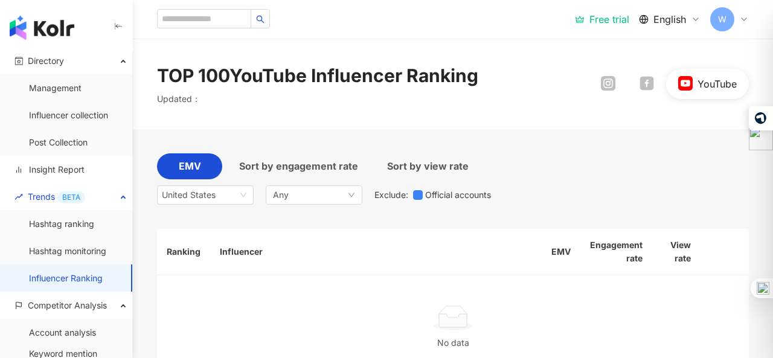
click at [605, 78] on icon at bounding box center [608, 83] width 14 height 14
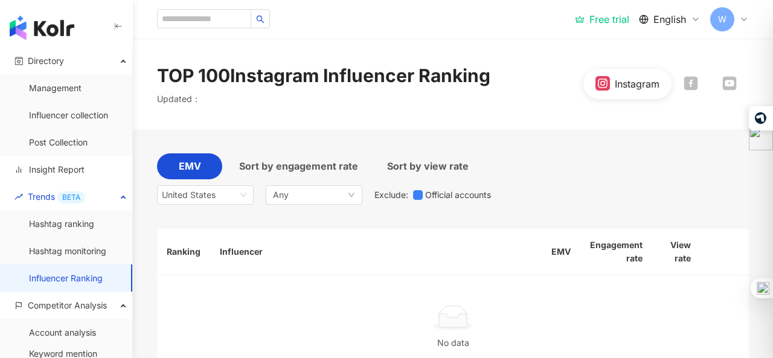
click at [327, 184] on div "Sort by engagement rate" at bounding box center [298, 169] width 143 height 32
click at [327, 193] on div "Any" at bounding box center [314, 194] width 97 height 19
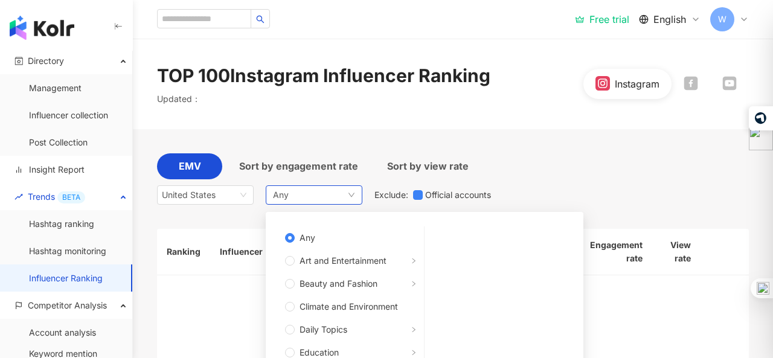
click at [327, 193] on div "Any Any Art and Entertainment Beauty and Fashion Climate and Environment Daily …" at bounding box center [314, 194] width 97 height 19
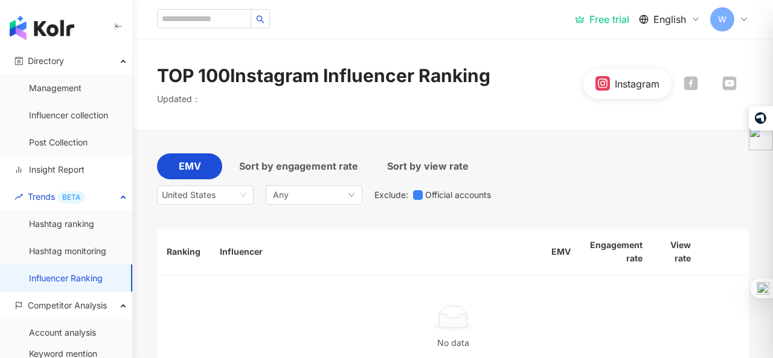
click at [367, 139] on div "EMV Sort by engagement rate Sort by view rate [GEOGRAPHIC_DATA] kr us [GEOGRAPH…" at bounding box center [453, 266] width 592 height 274
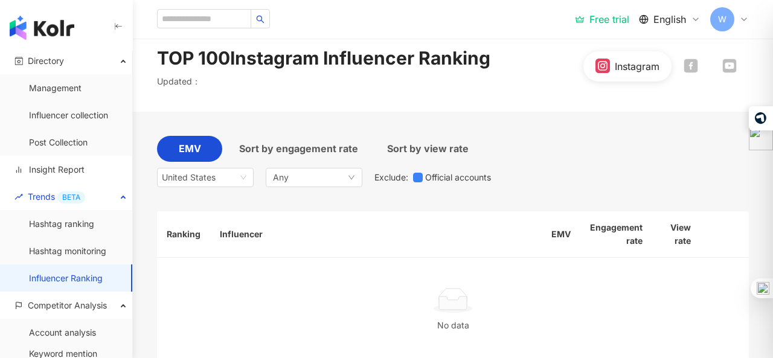
scroll to position [0, 0]
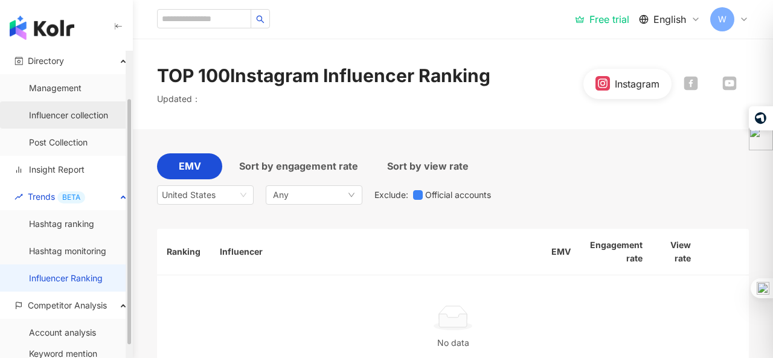
click at [87, 109] on link "Influencer collection" at bounding box center [68, 115] width 79 height 12
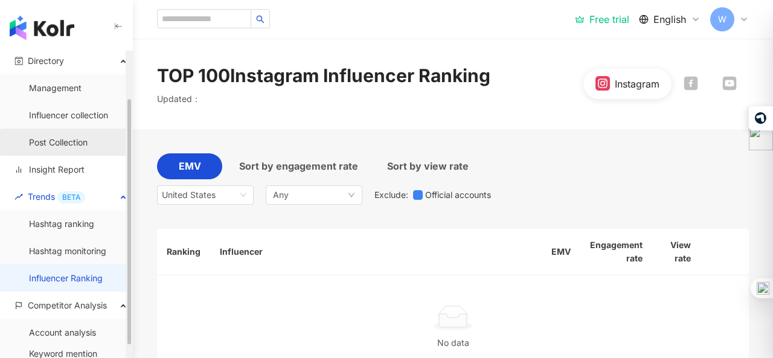
click at [74, 136] on link "Post Collection" at bounding box center [58, 142] width 59 height 12
